Goal: Information Seeking & Learning: Learn about a topic

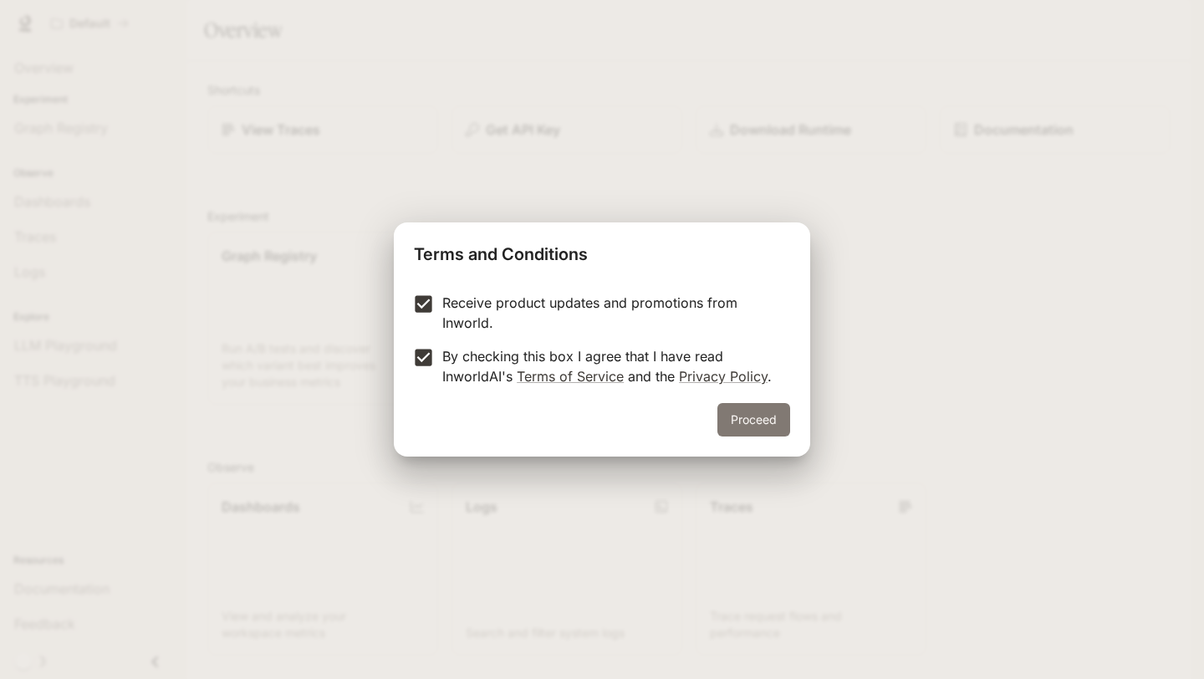
click at [750, 420] on button "Proceed" at bounding box center [753, 419] width 73 height 33
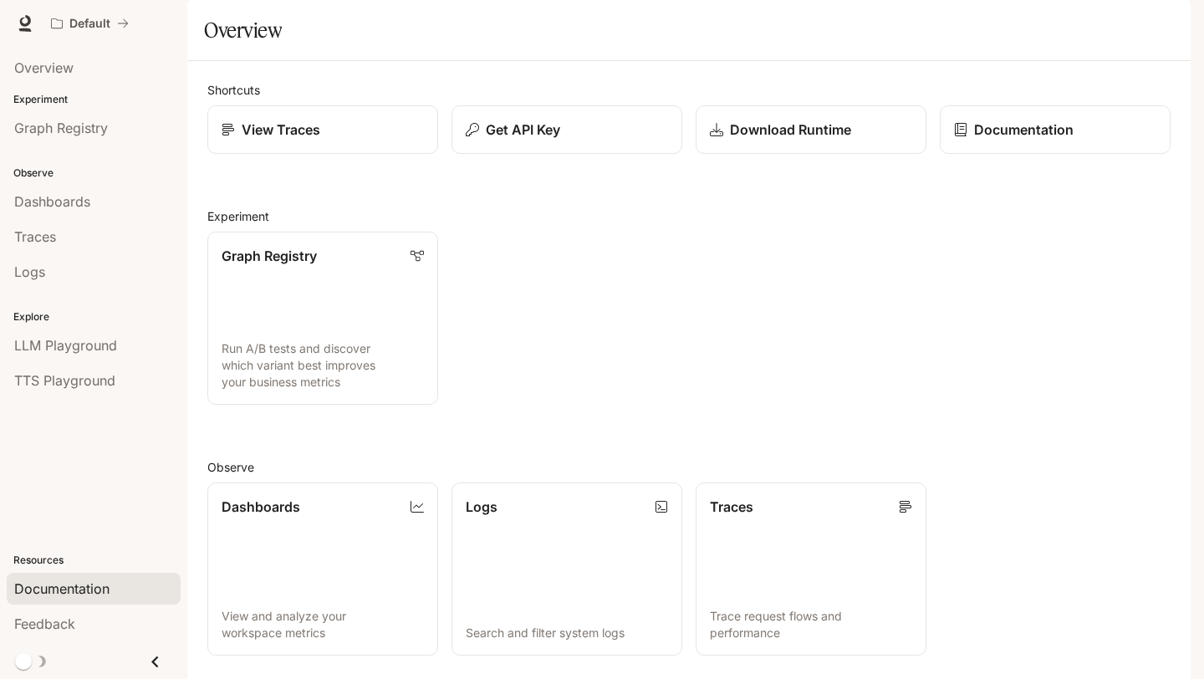
click at [55, 586] on span "Documentation" at bounding box center [61, 588] width 95 height 20
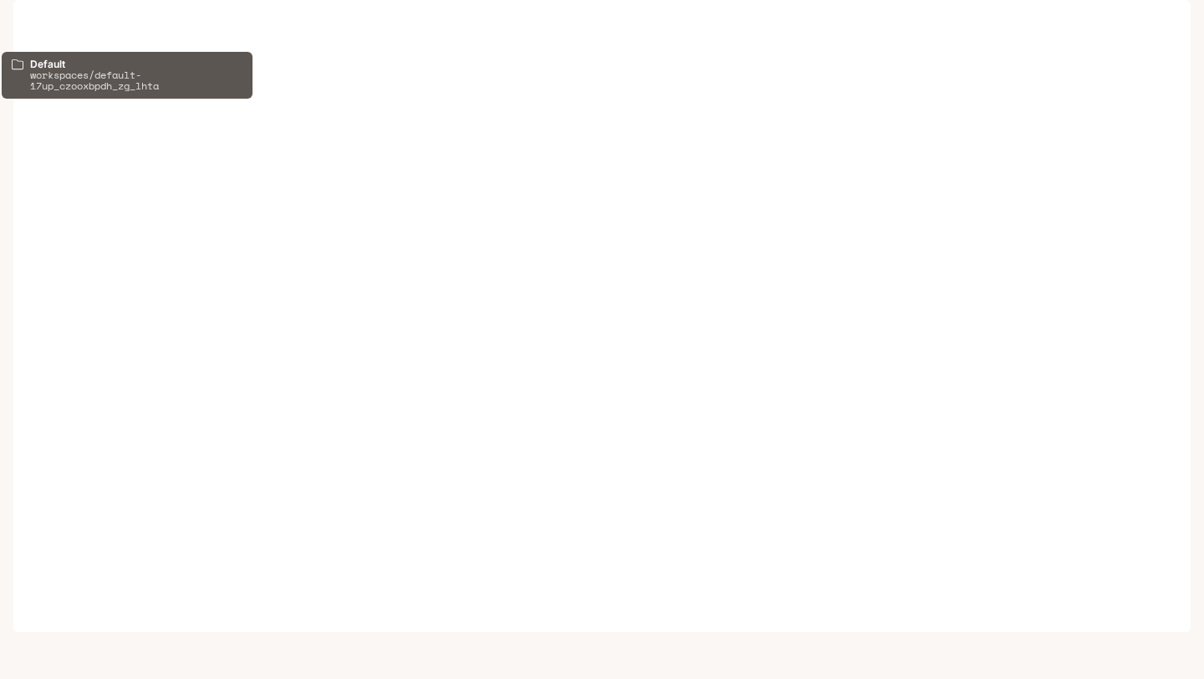
click at [57, 25] on icon "All workspaces" at bounding box center [57, 24] width 12 height 12
